Goal: Task Accomplishment & Management: Complete application form

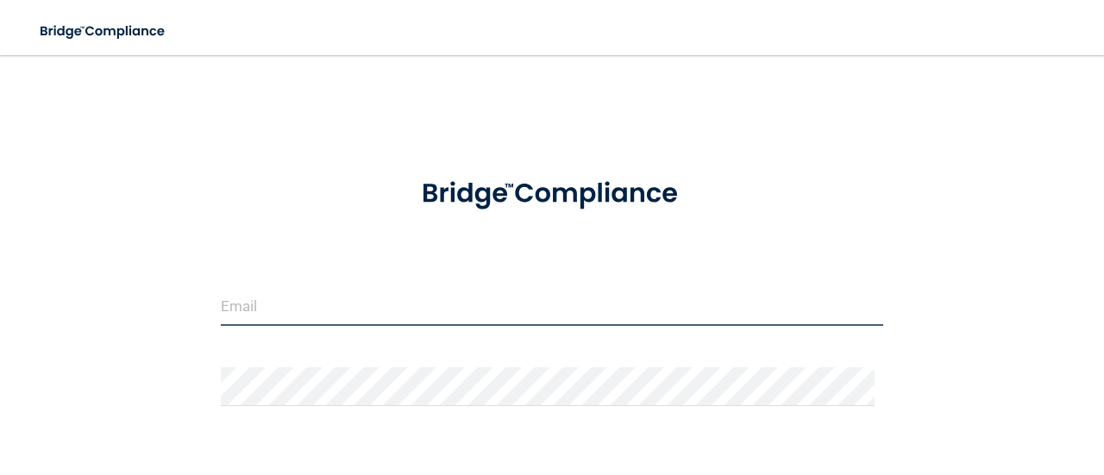
click at [291, 301] on input "email" at bounding box center [552, 306] width 662 height 39
type input "[EMAIL_ADDRESS][DOMAIN_NAME]"
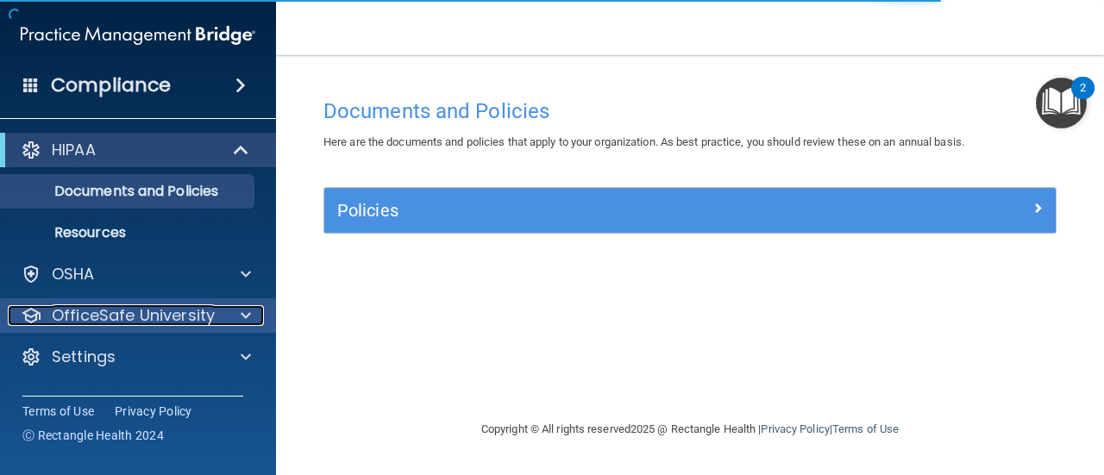
click at [246, 319] on span at bounding box center [246, 315] width 10 height 21
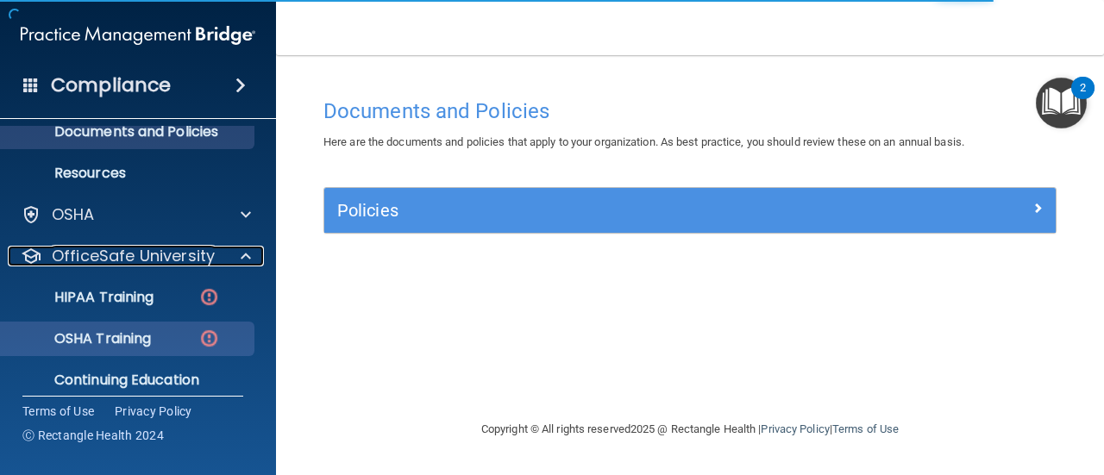
scroll to position [116, 0]
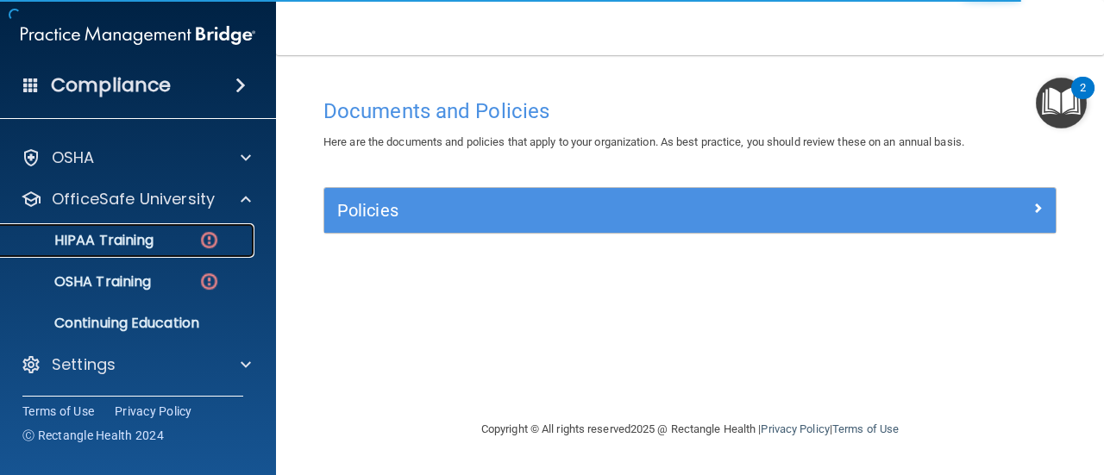
click at [213, 249] on img at bounding box center [209, 240] width 22 height 22
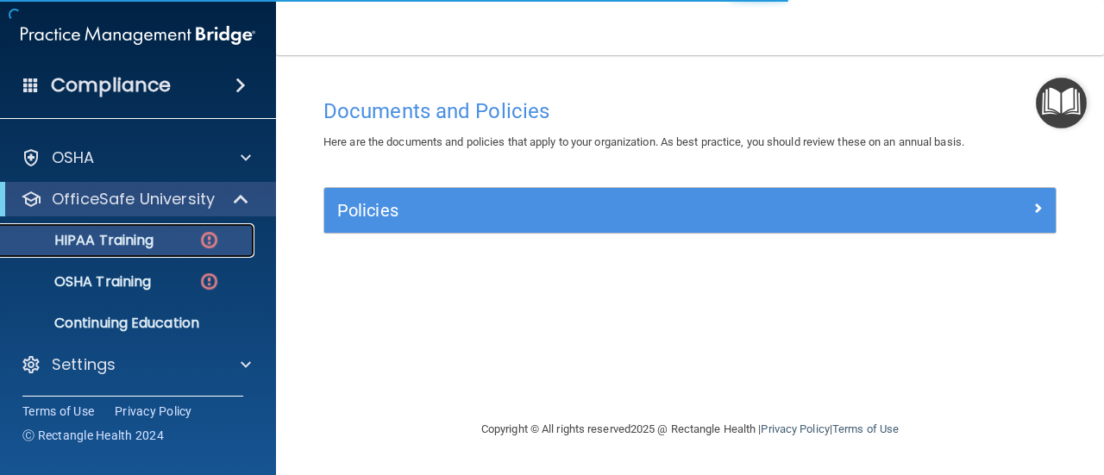
scroll to position [34, 0]
click at [170, 248] on div "HIPAA Training" at bounding box center [128, 240] width 235 height 17
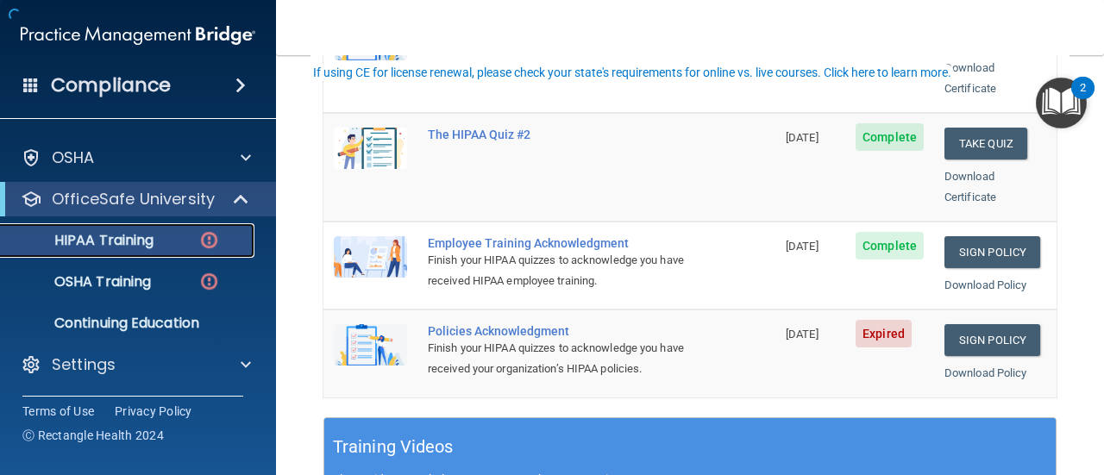
scroll to position [431, 0]
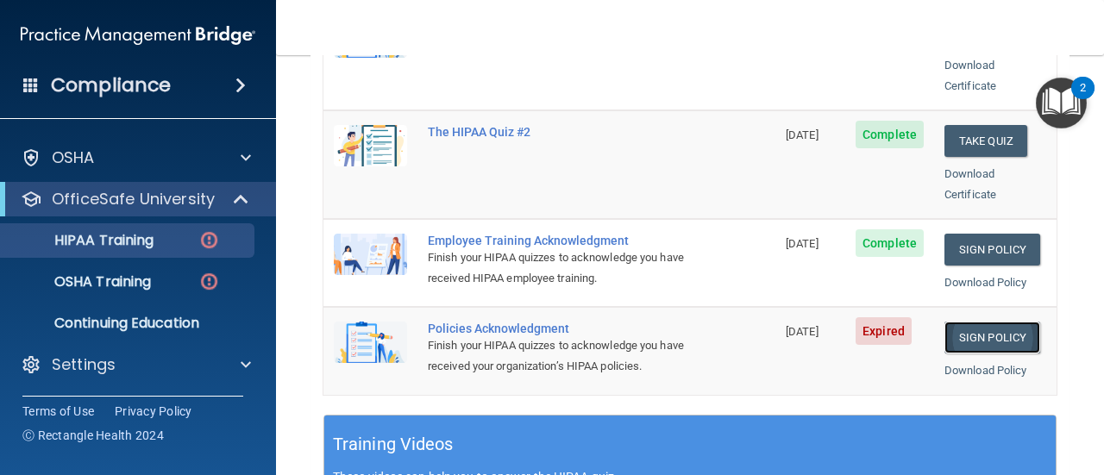
click at [980, 322] on link "Sign Policy" at bounding box center [993, 338] width 96 height 32
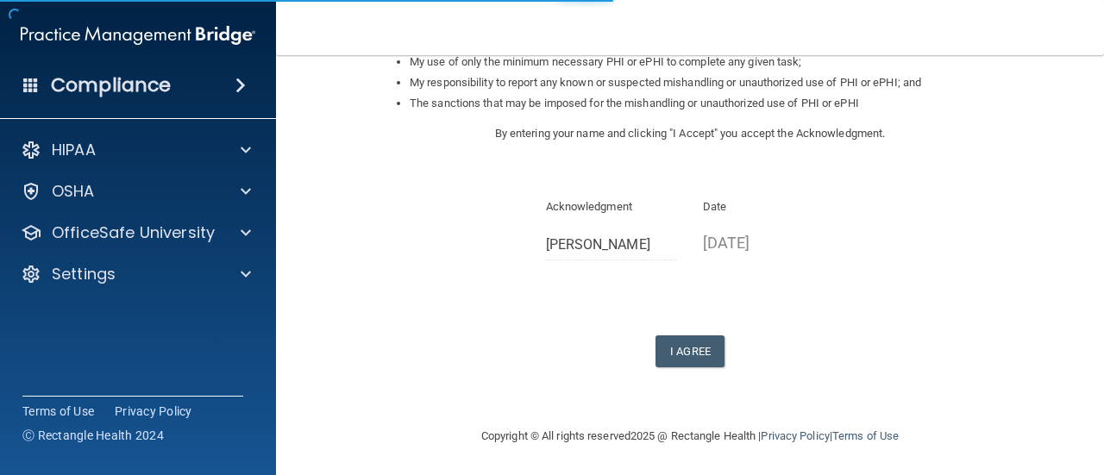
scroll to position [315, 0]
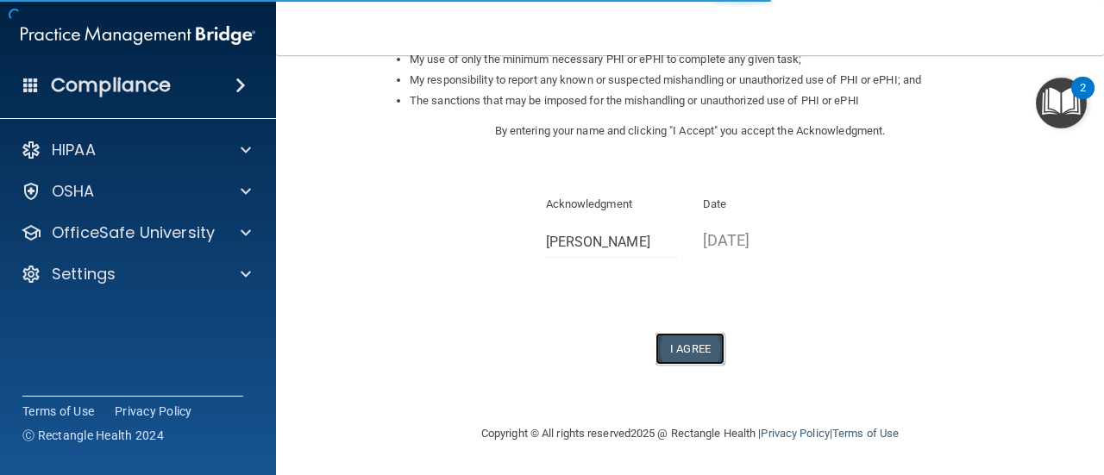
click at [683, 364] on button "I Agree" at bounding box center [690, 349] width 69 height 32
